Goal: Task Accomplishment & Management: Manage account settings

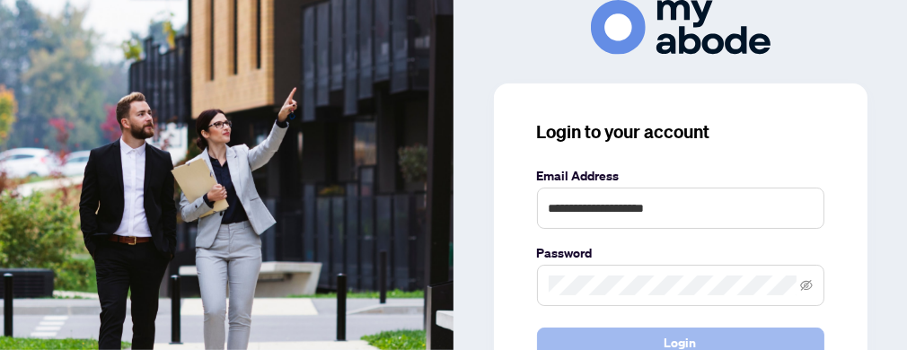
click at [617, 339] on button "Login" at bounding box center [680, 343] width 287 height 31
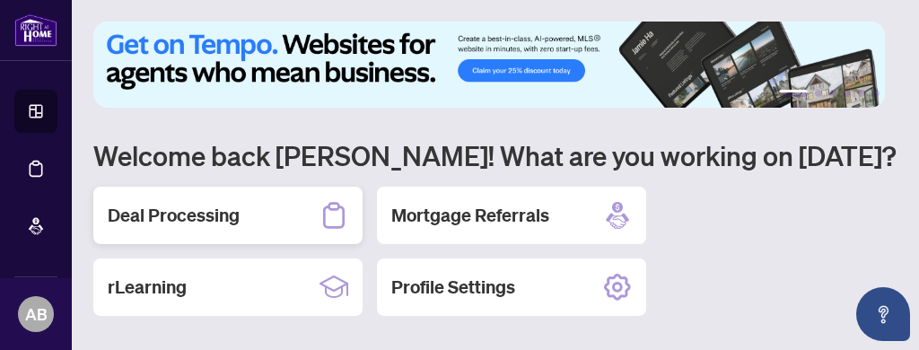
click at [183, 216] on h2 "Deal Processing" at bounding box center [174, 215] width 132 height 25
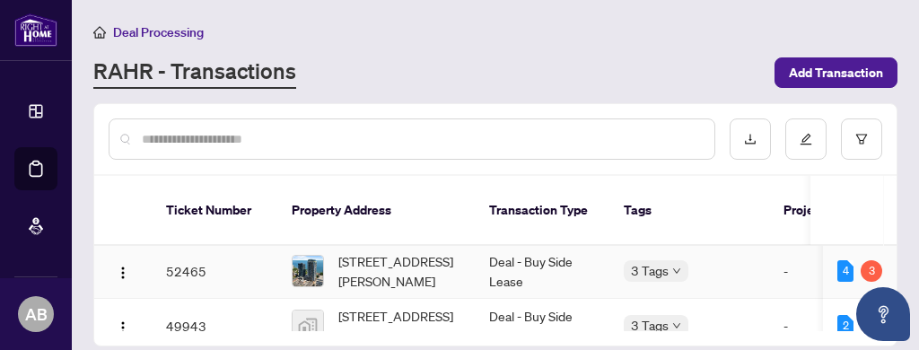
scroll to position [66, 0]
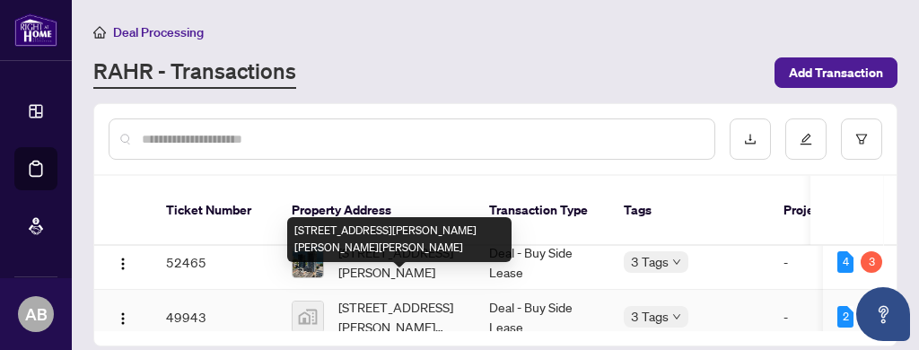
click at [450, 297] on span "#5-9 Eaton Park Lane #5, Scarborough, ON, Canada" at bounding box center [399, 317] width 122 height 40
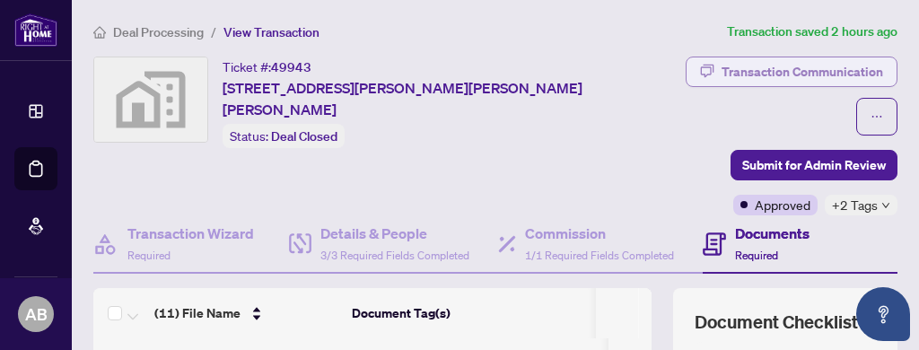
click at [732, 68] on div "Transaction Communication" at bounding box center [803, 71] width 162 height 29
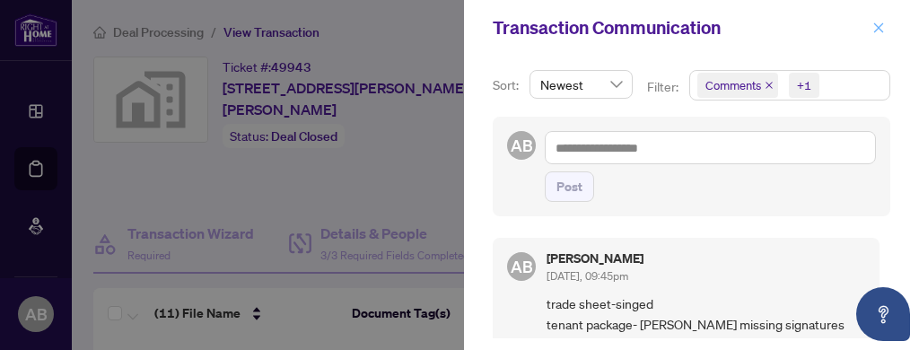
click at [883, 26] on icon "close" at bounding box center [879, 28] width 13 height 13
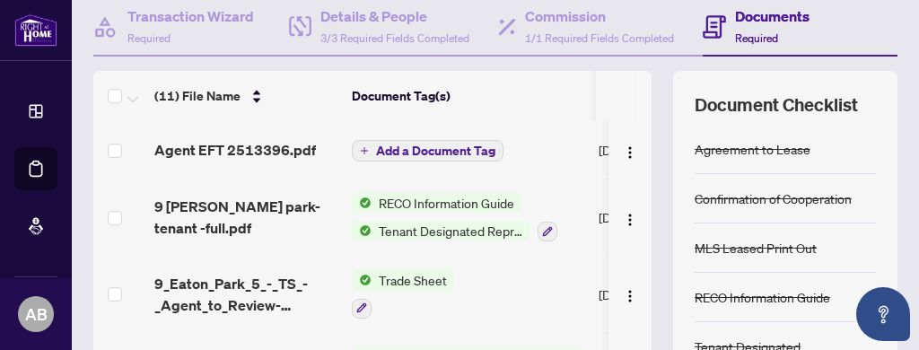
scroll to position [83, 0]
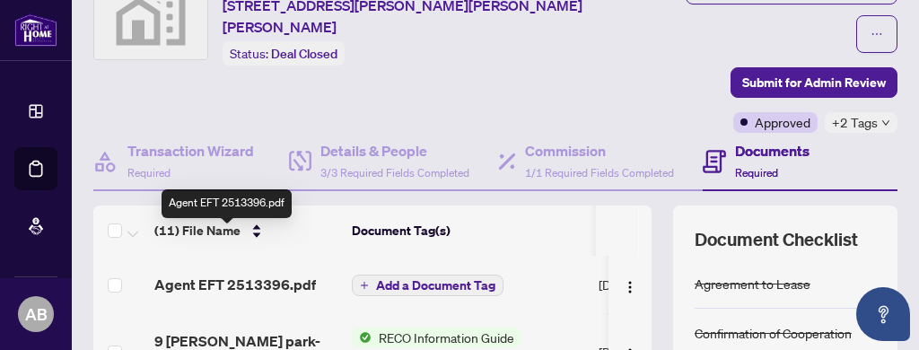
click at [245, 274] on span "Agent EFT 2513396.pdf" at bounding box center [235, 285] width 162 height 22
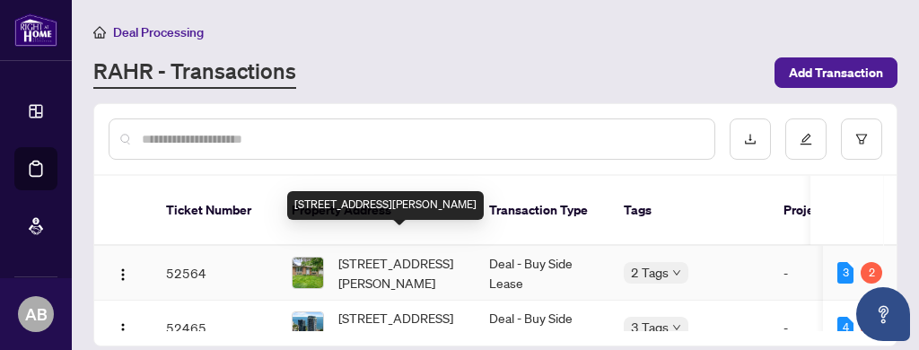
click at [382, 253] on span "462 Willis Dr, Oakville, Ontario L6L 4V5, Canada" at bounding box center [399, 273] width 122 height 40
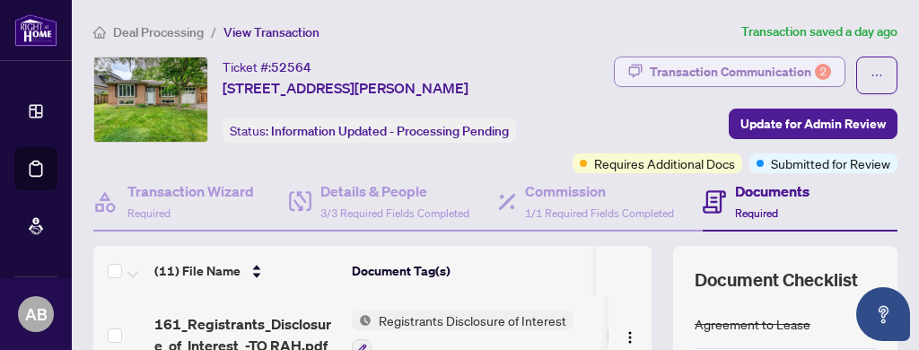
click at [756, 69] on div "Transaction Communication 2" at bounding box center [740, 71] width 181 height 29
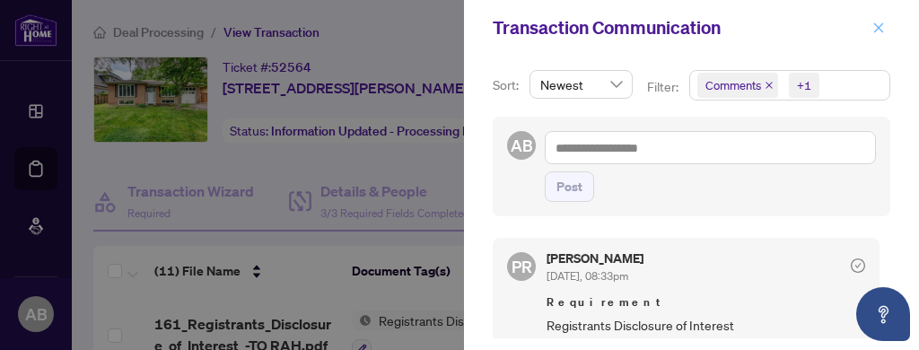
click at [876, 24] on icon "close" at bounding box center [879, 27] width 10 height 10
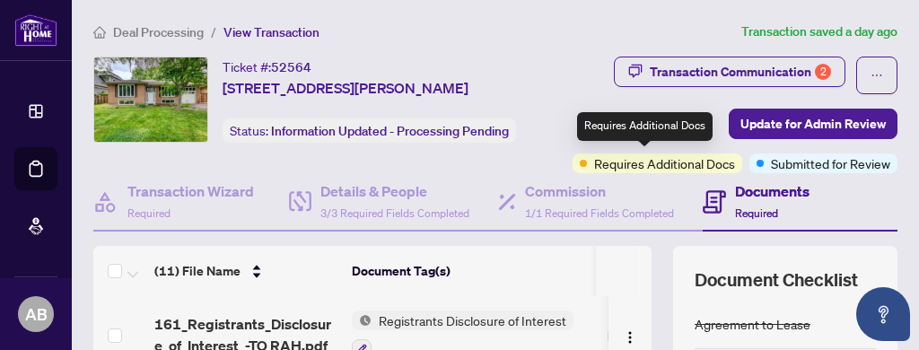
click at [631, 163] on span "Requires Additional Docs" at bounding box center [664, 164] width 141 height 20
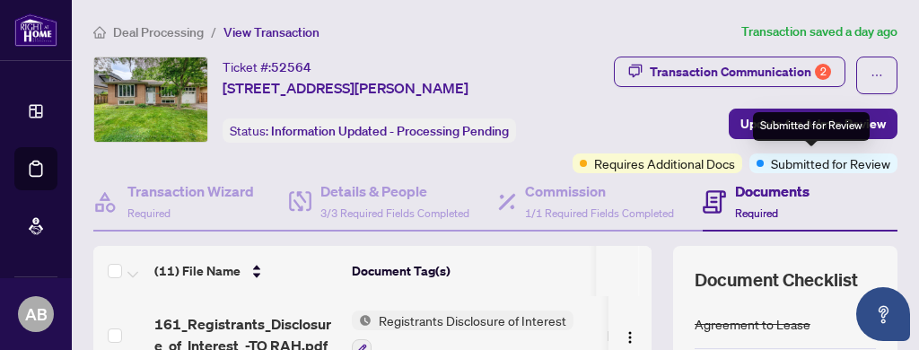
click at [775, 167] on span "Submitted for Review" at bounding box center [830, 164] width 119 height 20
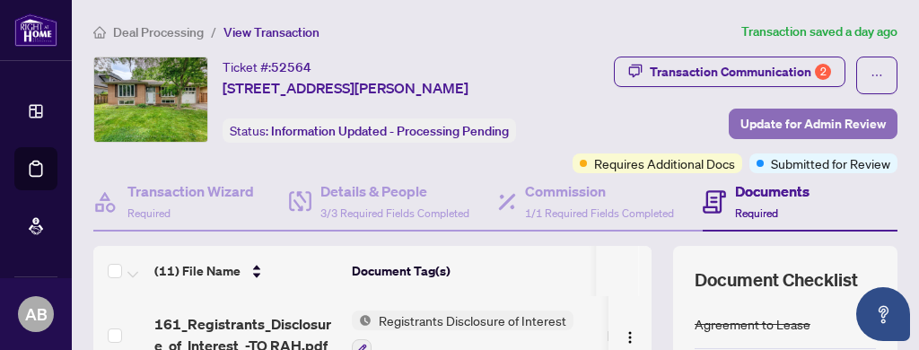
click at [742, 123] on span "Update for Admin Review" at bounding box center [813, 124] width 145 height 29
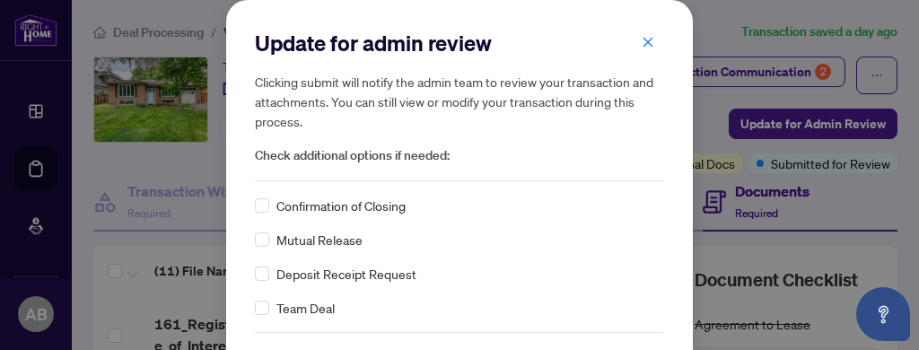
scroll to position [62, 0]
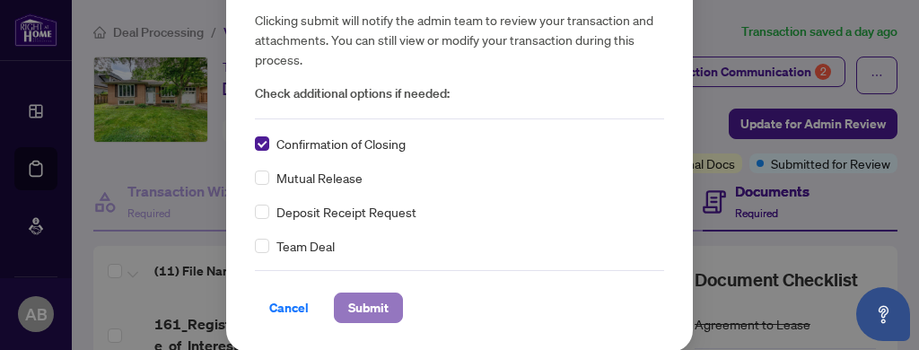
click at [359, 303] on span "Submit" at bounding box center [368, 308] width 40 height 29
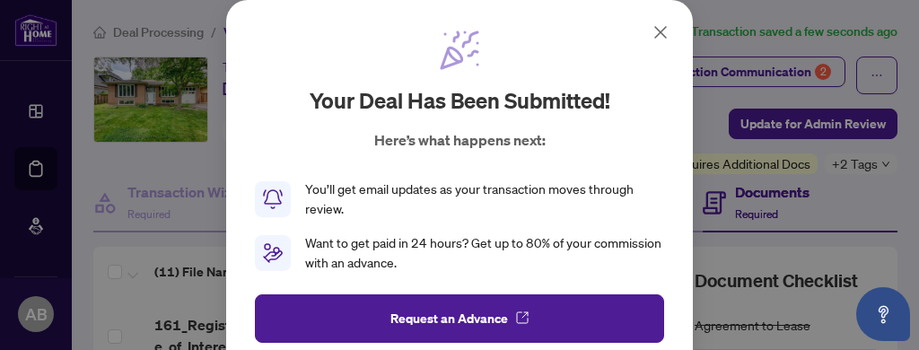
click at [653, 35] on icon at bounding box center [661, 33] width 22 height 22
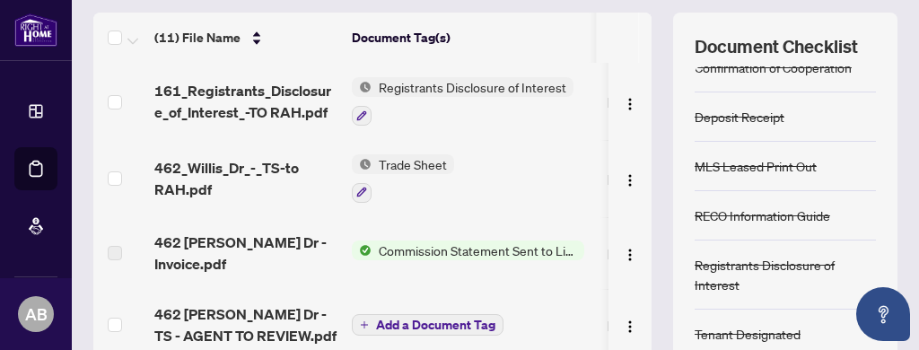
scroll to position [241, 0]
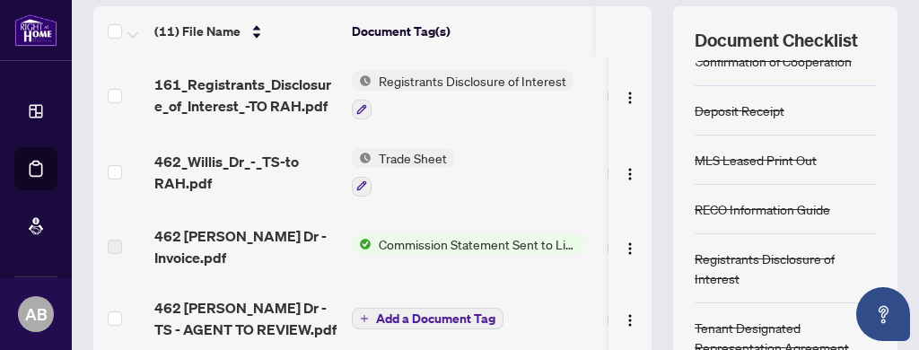
click at [413, 153] on span "Trade Sheet" at bounding box center [413, 158] width 83 height 20
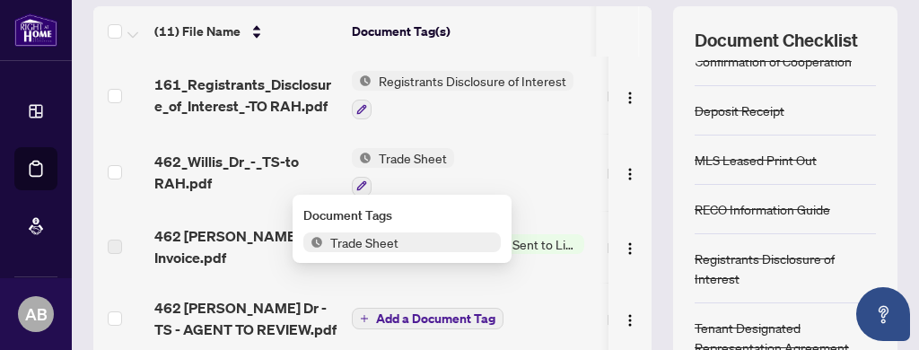
click at [623, 169] on img "button" at bounding box center [630, 174] width 14 height 14
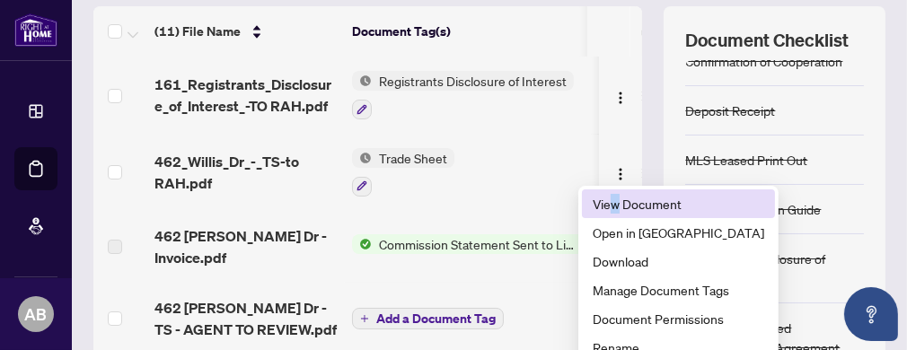
click at [615, 204] on span "View Document" at bounding box center [678, 204] width 171 height 20
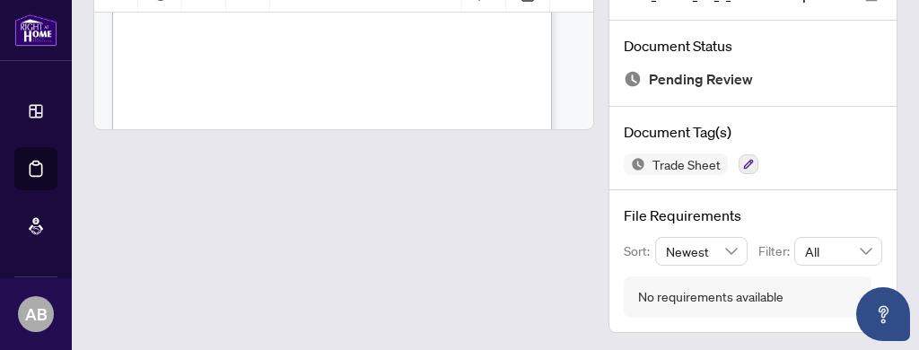
scroll to position [233, 0]
